Goal: Information Seeking & Learning: Understand process/instructions

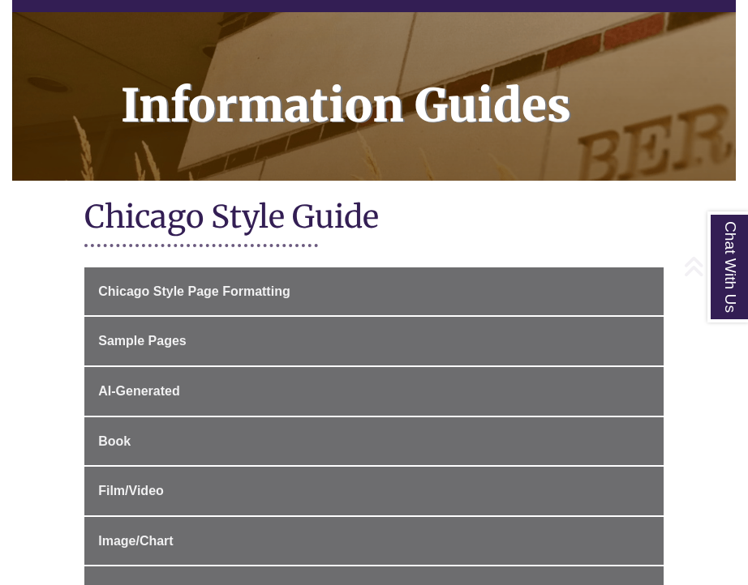
scroll to position [208, 0]
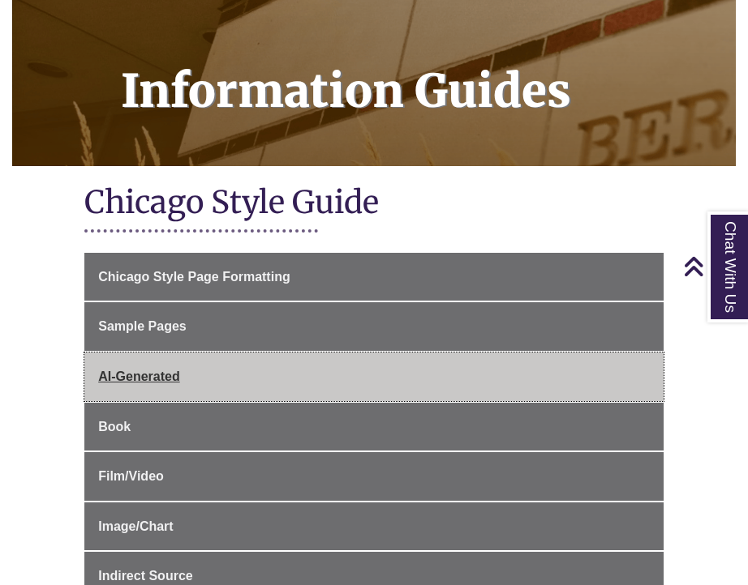
click at [182, 388] on link "AI-Generated" at bounding box center [373, 377] width 579 height 49
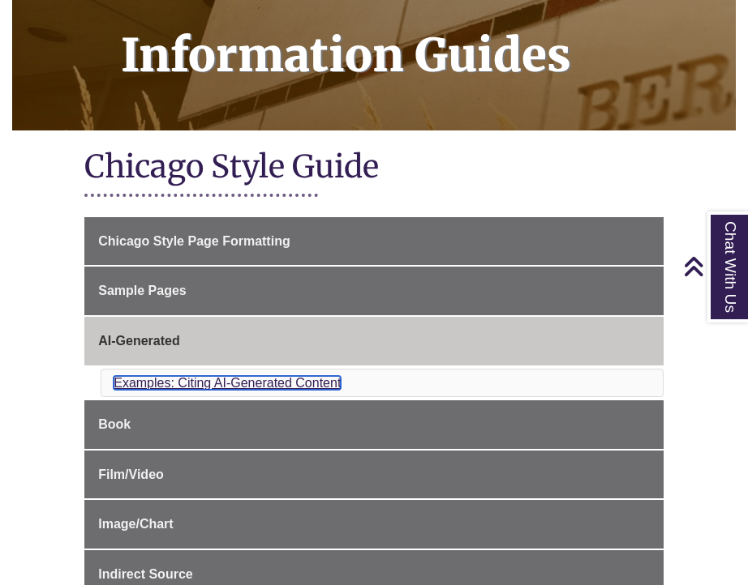
click at [182, 388] on link "Examples: Citing AI-Generated Content" at bounding box center [227, 383] width 227 height 14
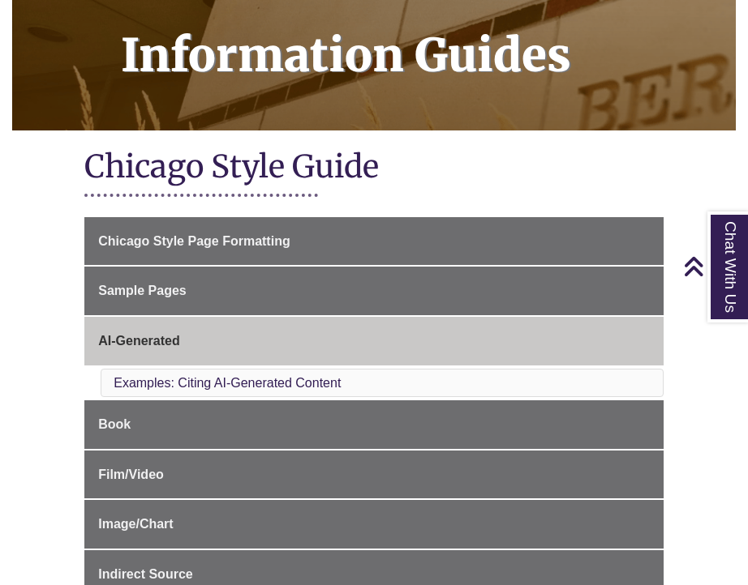
scroll to position [1433, 0]
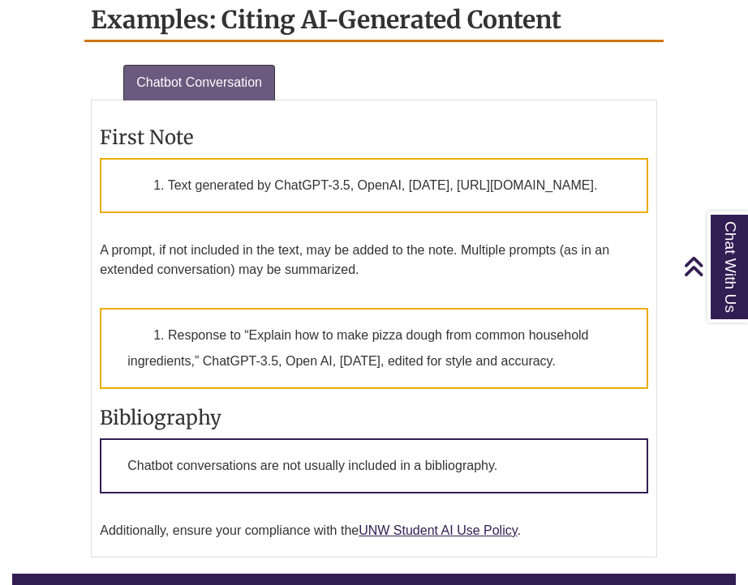
scroll to position [243, 0]
